Goal: Check status

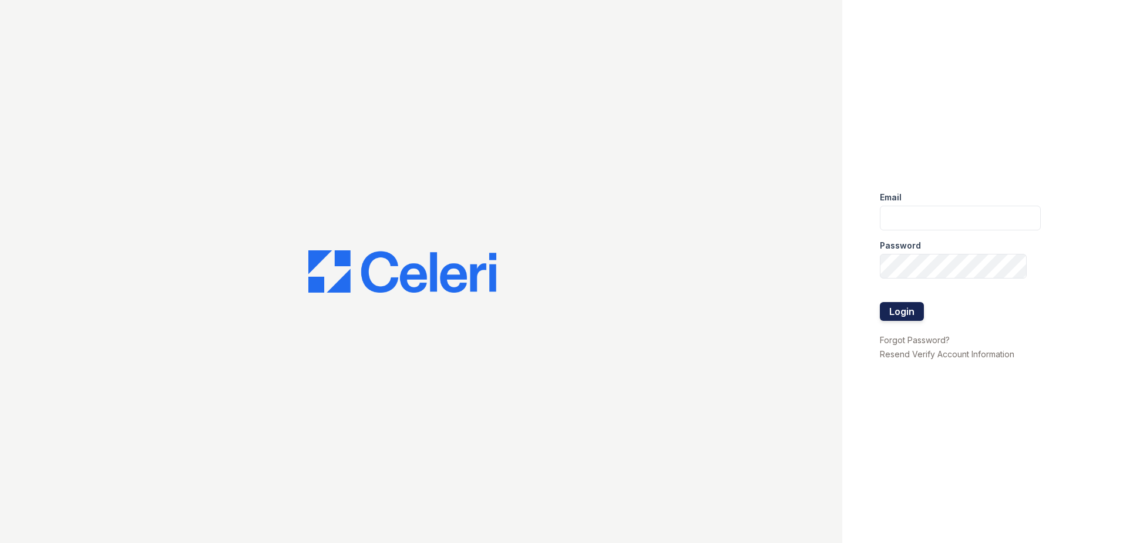
type input "[EMAIL_ADDRESS][DOMAIN_NAME]"
drag, startPoint x: 895, startPoint y: 307, endPoint x: 896, endPoint y: 284, distance: 22.9
click at [895, 308] on button "Login" at bounding box center [902, 311] width 44 height 19
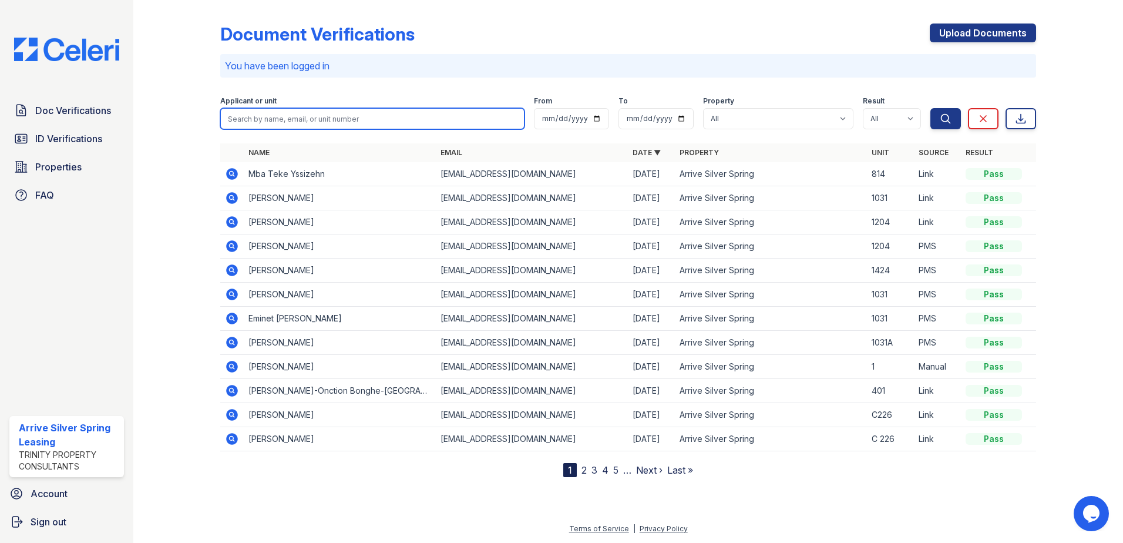
drag, startPoint x: 318, startPoint y: 110, endPoint x: 328, endPoint y: 111, distance: 10.6
click at [318, 110] on input "search" at bounding box center [372, 118] width 304 height 21
type input "renia jean"
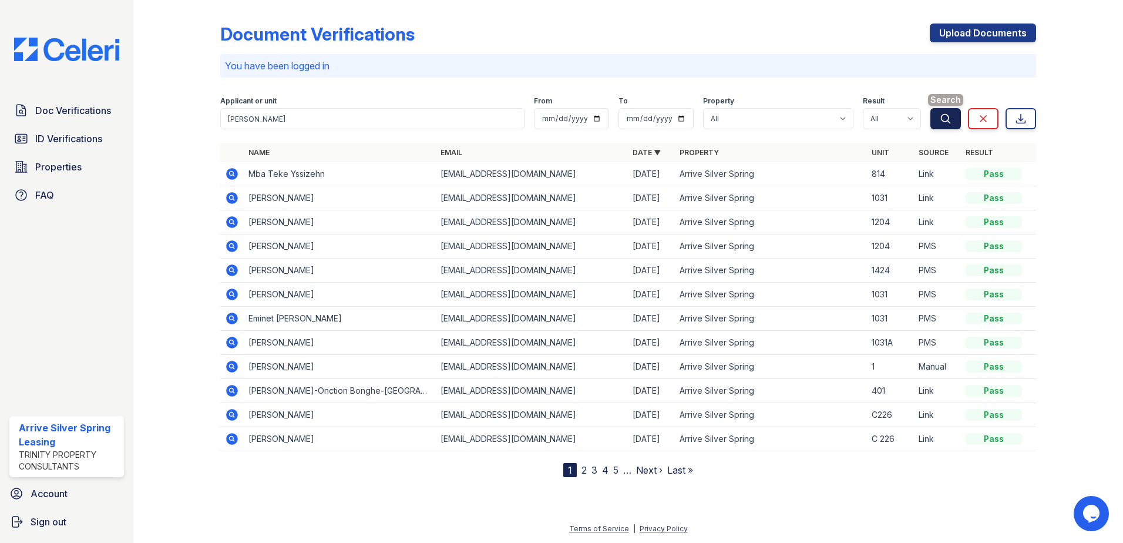
click at [947, 116] on icon "submit" at bounding box center [946, 119] width 12 height 12
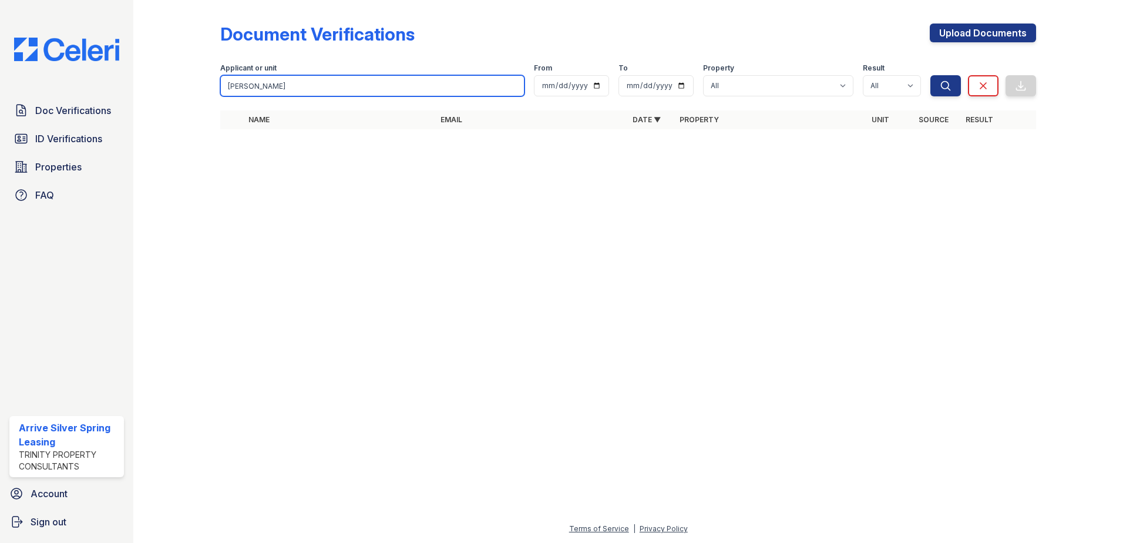
click at [294, 88] on input "renia jean" at bounding box center [372, 85] width 304 height 21
click at [509, 92] on input "renia jean" at bounding box center [372, 85] width 304 height 21
click at [515, 86] on input "renia jean" at bounding box center [372, 85] width 304 height 21
drag, startPoint x: 445, startPoint y: 54, endPoint x: 475, endPoint y: 65, distance: 31.4
click at [446, 54] on form "Applicant or unit From To Property All Arrive Silver Spring Result All Pass Cau…" at bounding box center [628, 77] width 816 height 47
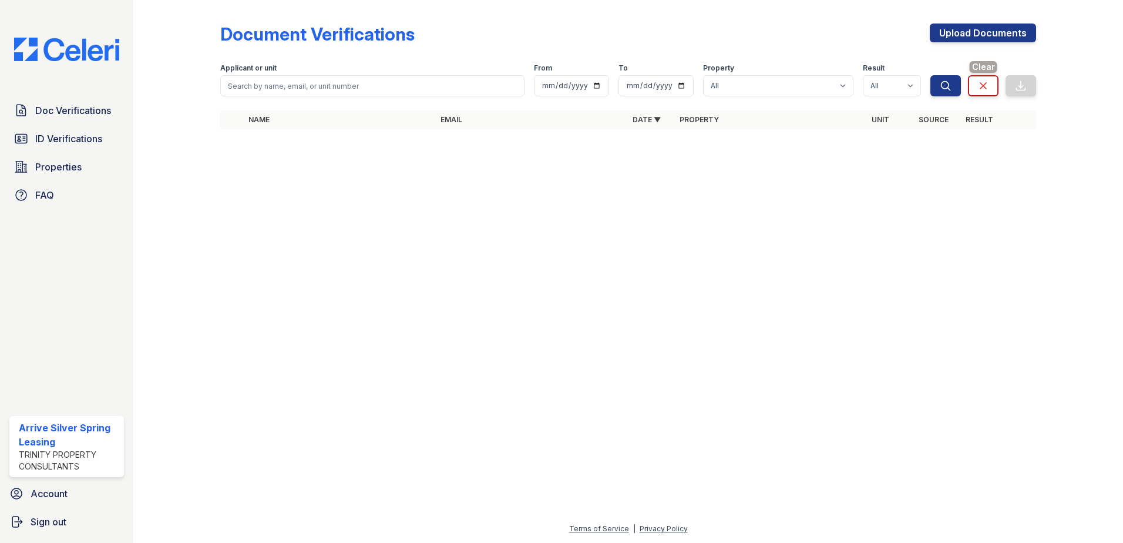
click at [993, 91] on link "Clear" at bounding box center [983, 85] width 31 height 21
